Goal: Information Seeking & Learning: Learn about a topic

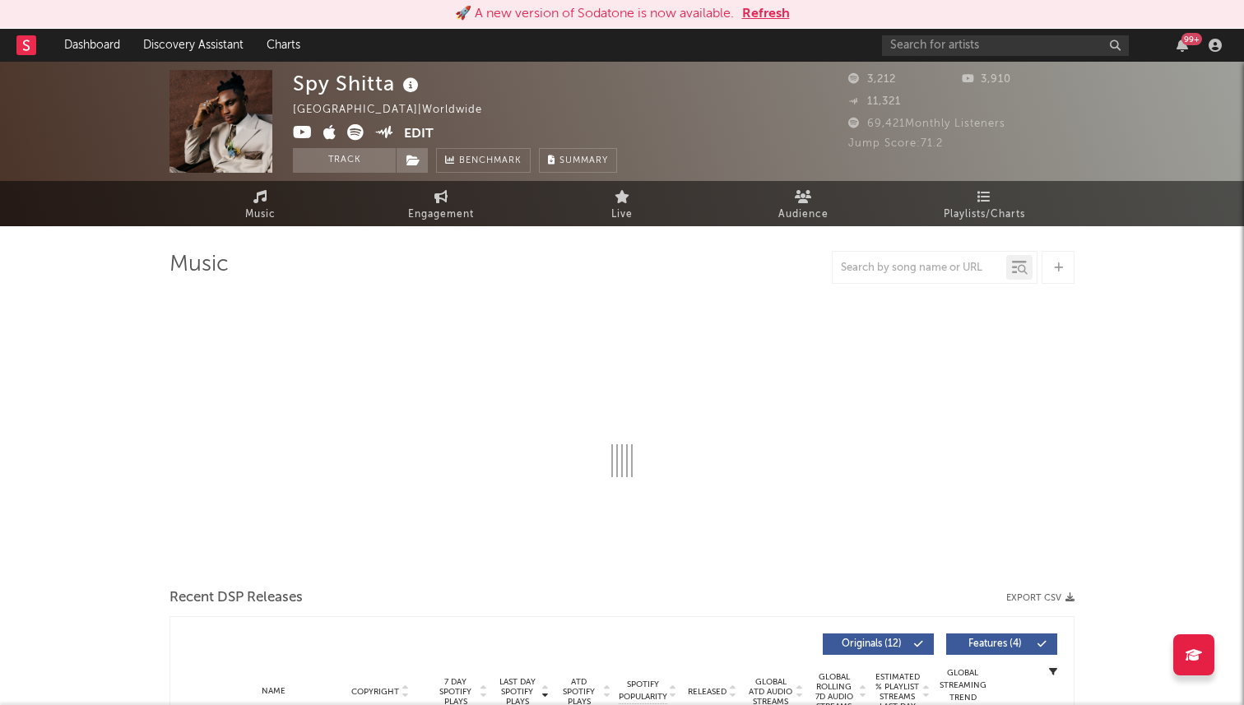
select select "6m"
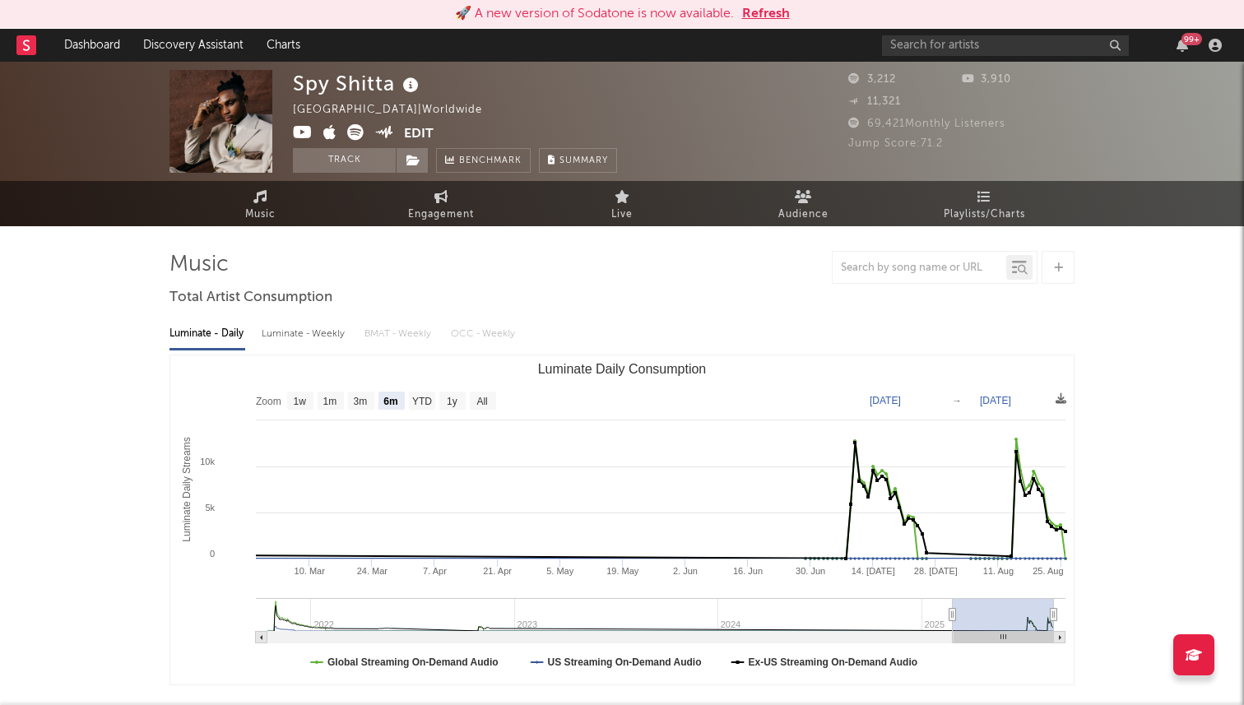
select select "6m"
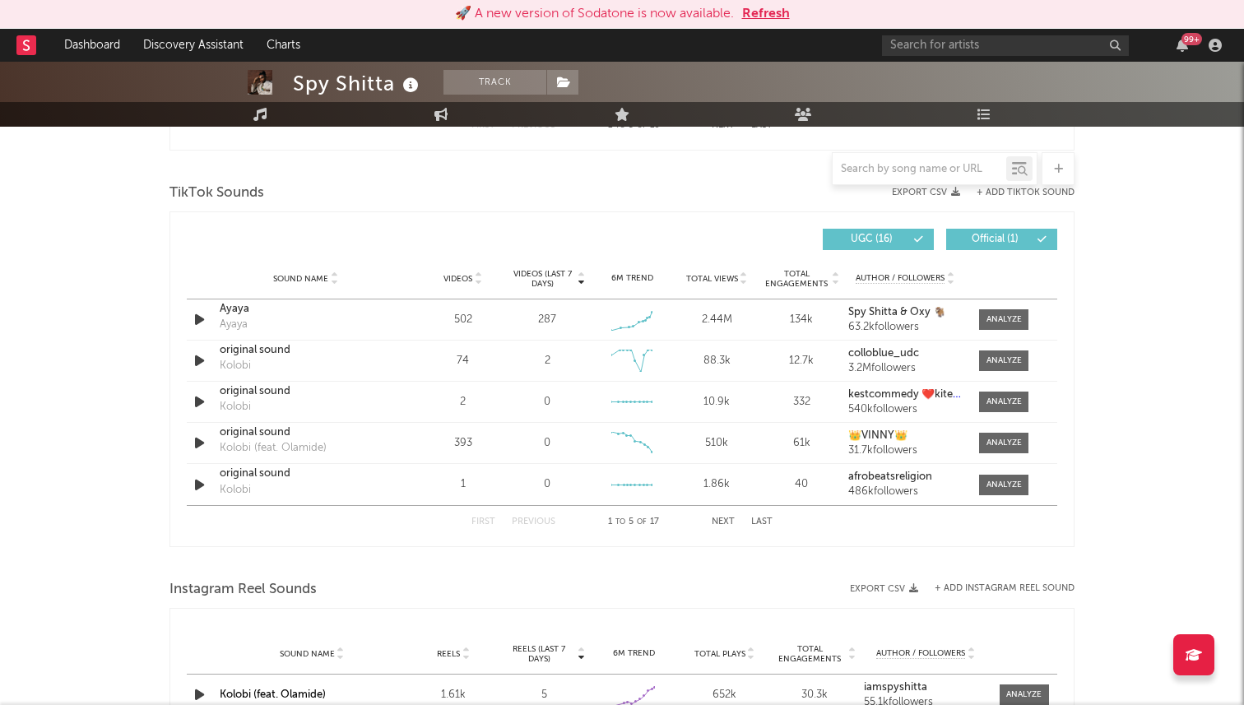
scroll to position [1079, 0]
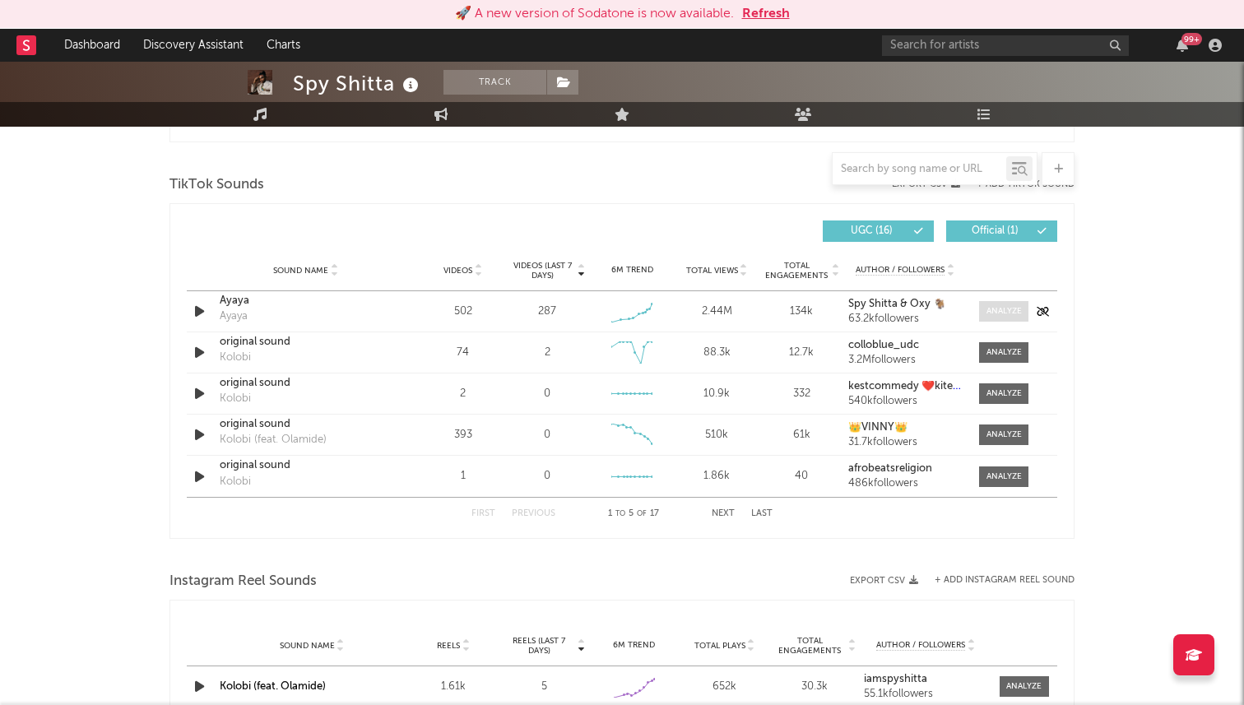
click at [1023, 302] on span at bounding box center [1003, 311] width 49 height 21
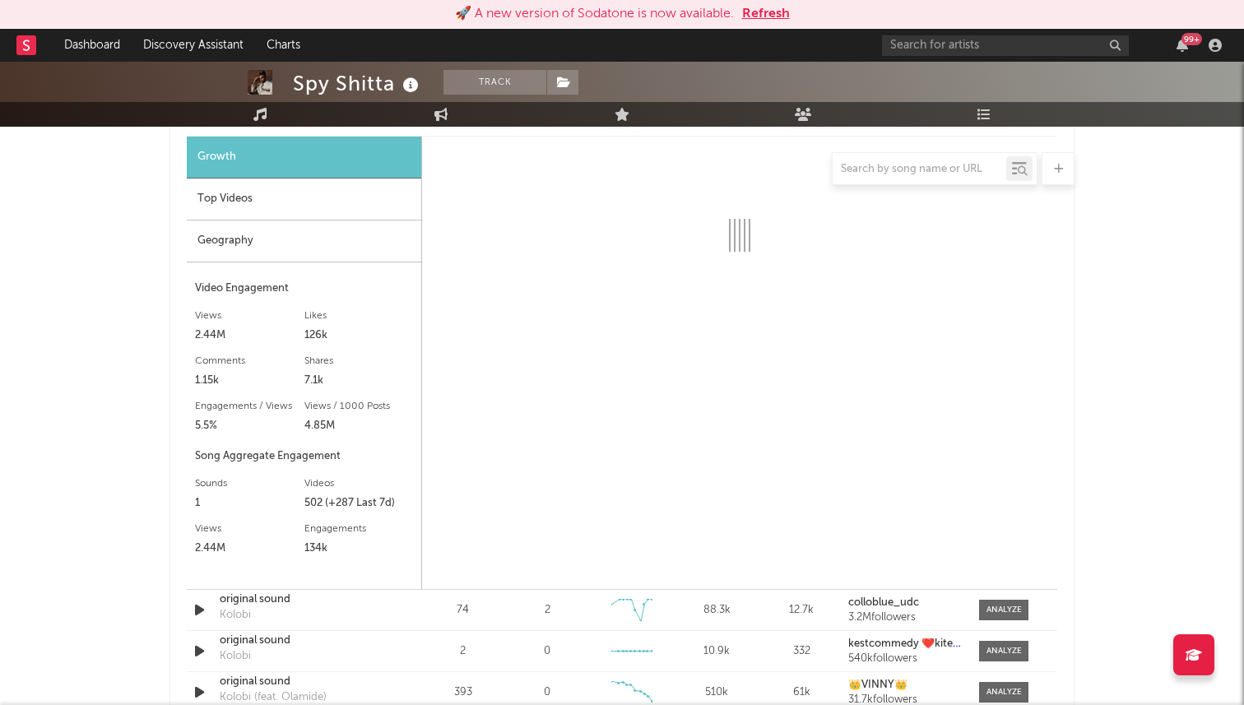
scroll to position [1274, 0]
select select "1w"
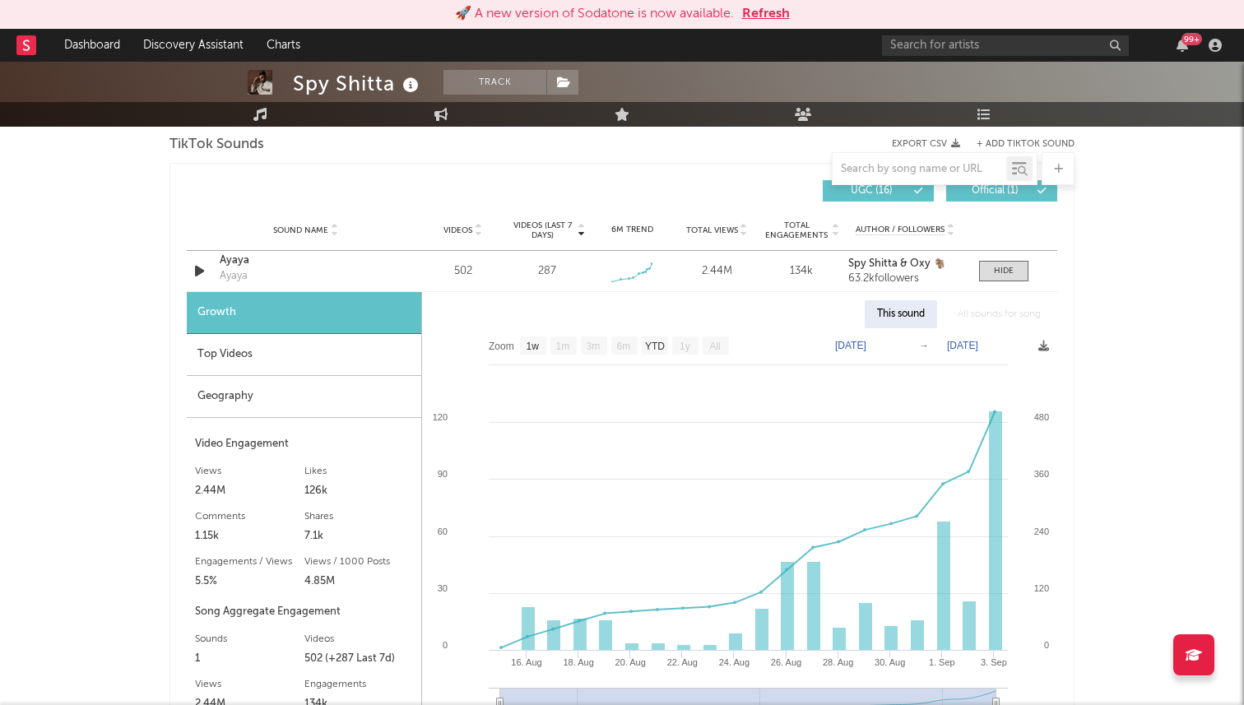
scroll to position [1074, 0]
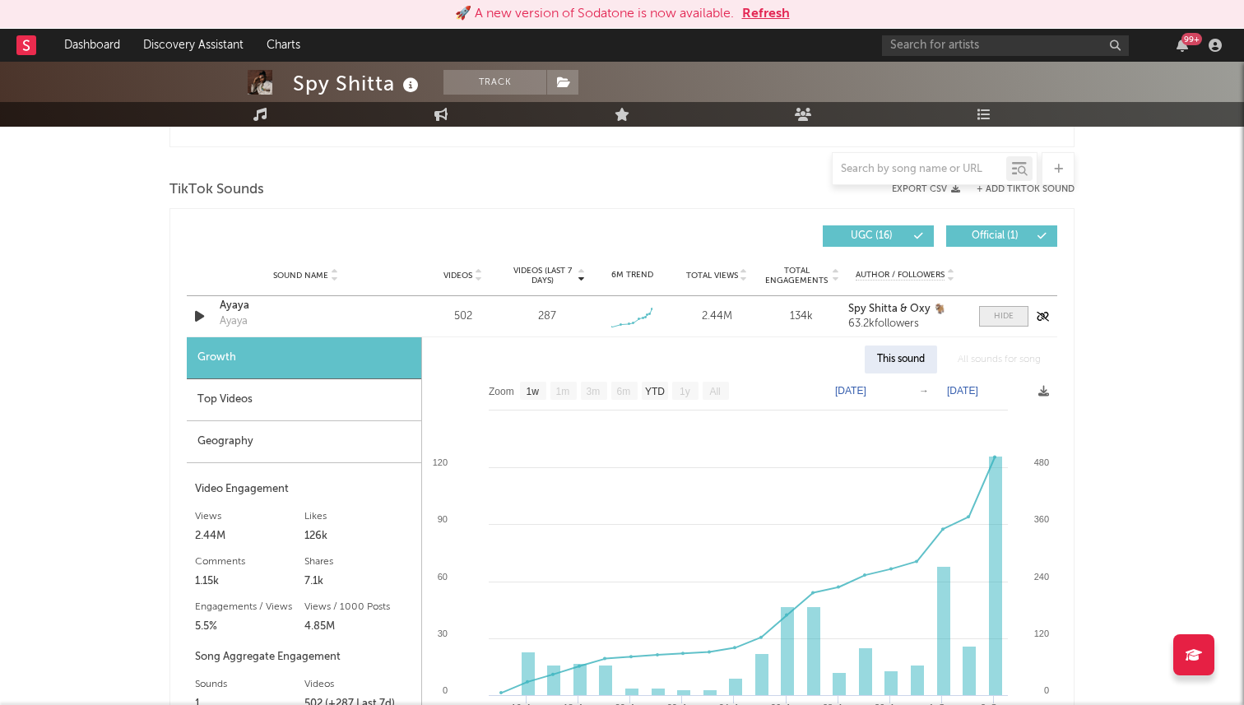
click at [996, 318] on div at bounding box center [1004, 316] width 20 height 12
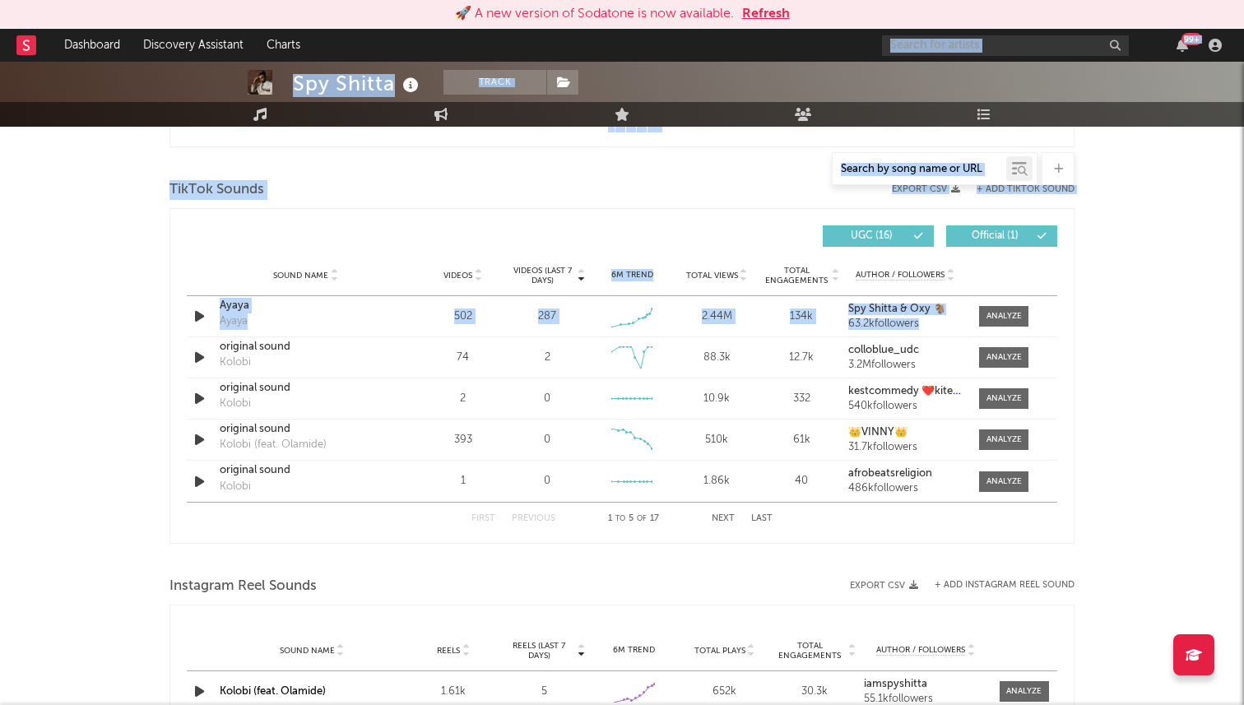
drag, startPoint x: 996, startPoint y: 318, endPoint x: 1088, endPoint y: 37, distance: 295.3
click at [1088, 37] on div "🚀 A new version of Sodatone is now available. Refresh Dashboard Discovery Assis…" at bounding box center [622, 229] width 1244 height 2485
